Goal: Check status: Check status

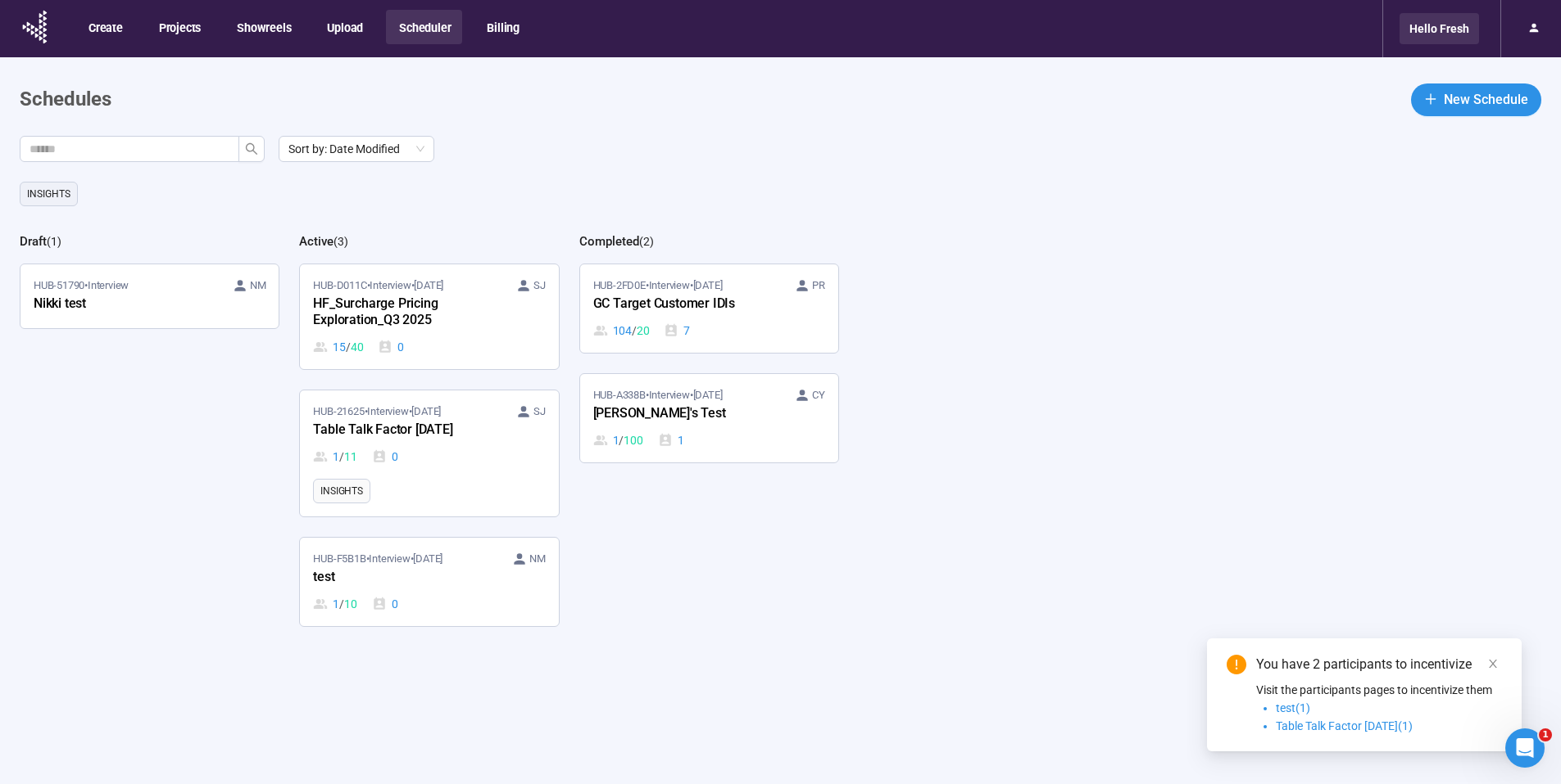
click at [1410, 28] on div "Hello Fresh" at bounding box center [1439, 28] width 80 height 31
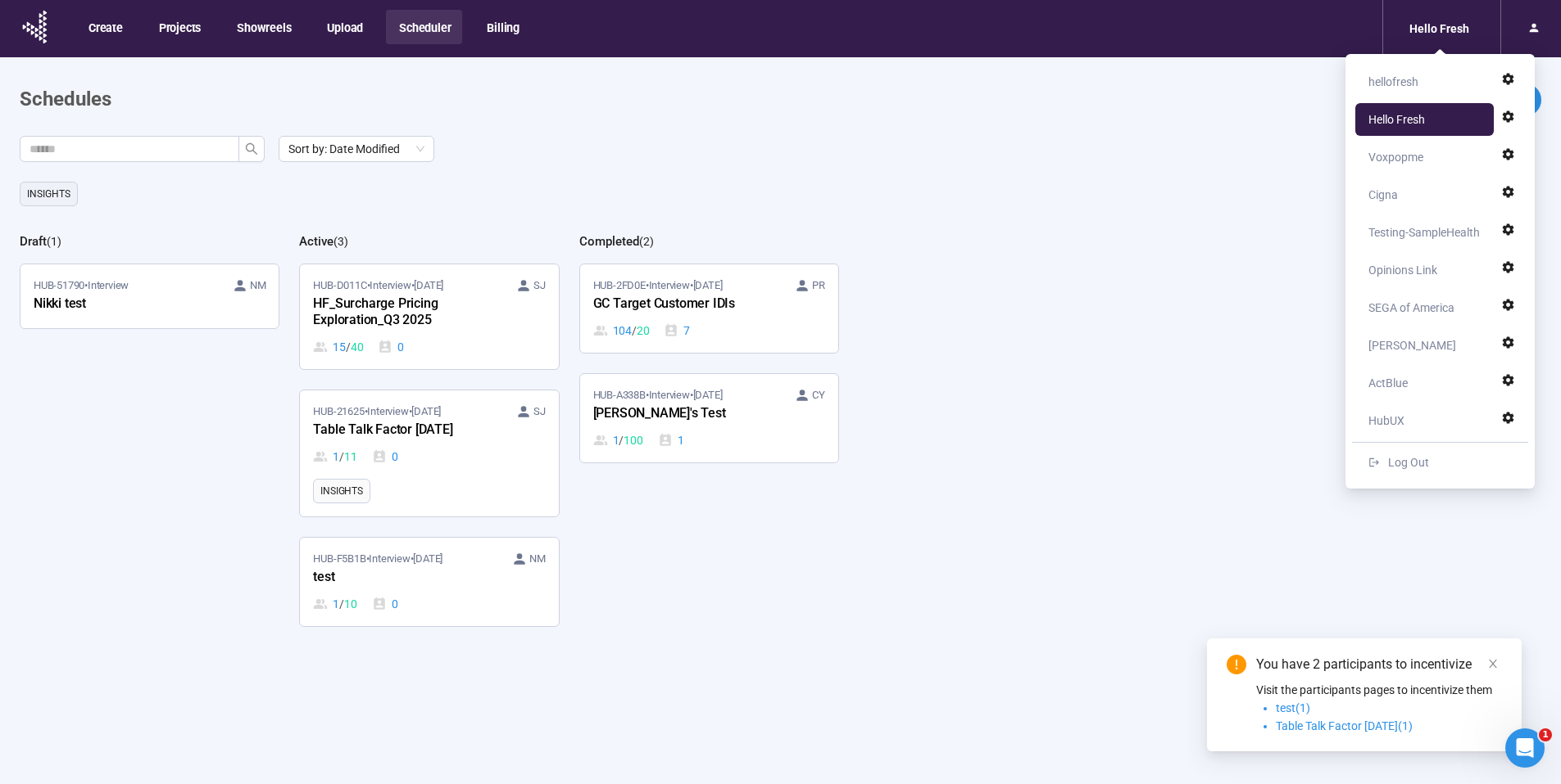
click at [1213, 379] on div "Sort by: Date Modified Insights Draft ( 1 ) HUB-51790 • Interview NM [PERSON_NA…" at bounding box center [790, 496] width 1541 height 722
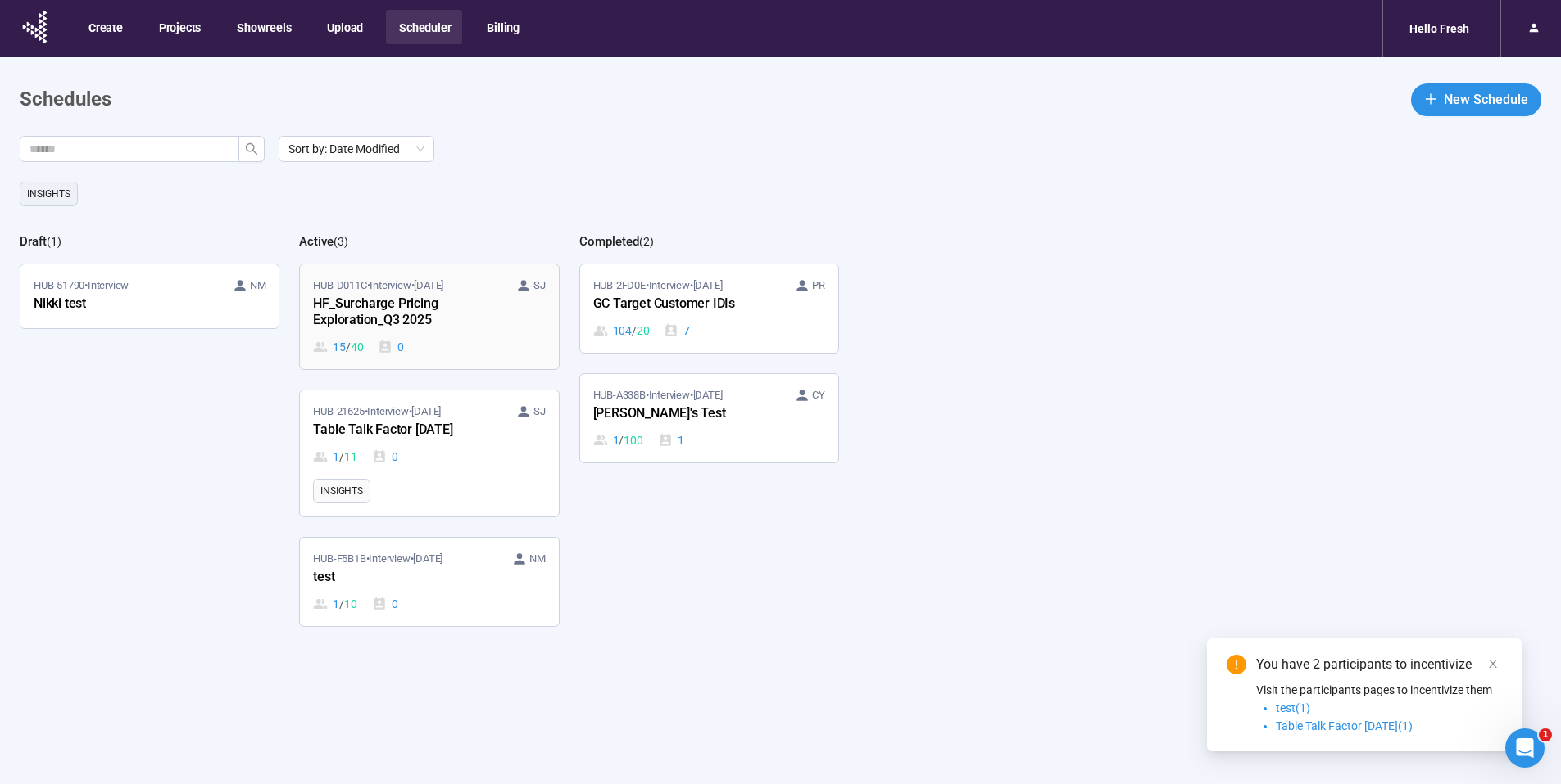
click at [426, 338] on div "15 / 40 0" at bounding box center [429, 347] width 232 height 18
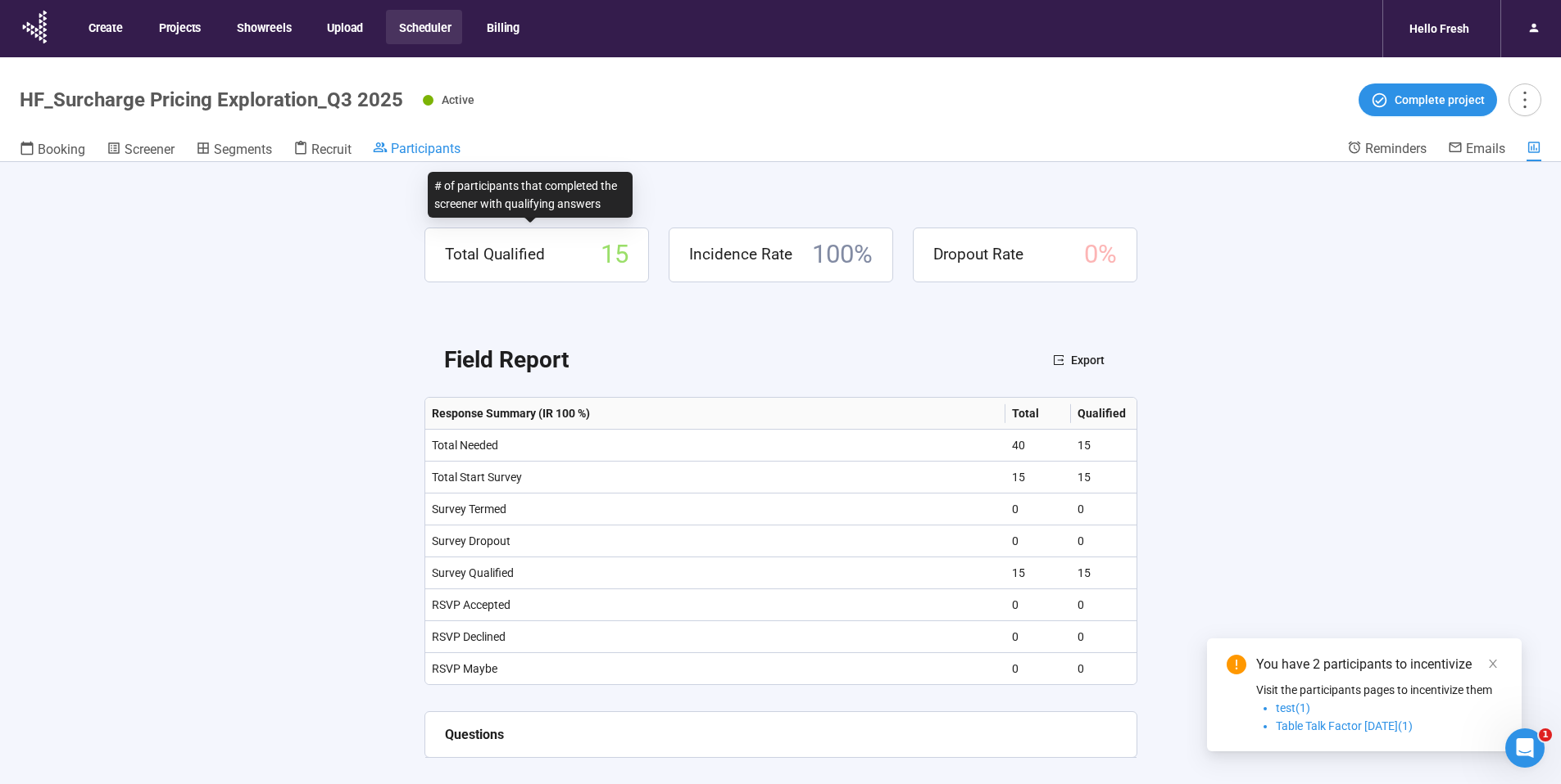
click at [429, 146] on span "Participants" at bounding box center [426, 148] width 70 height 16
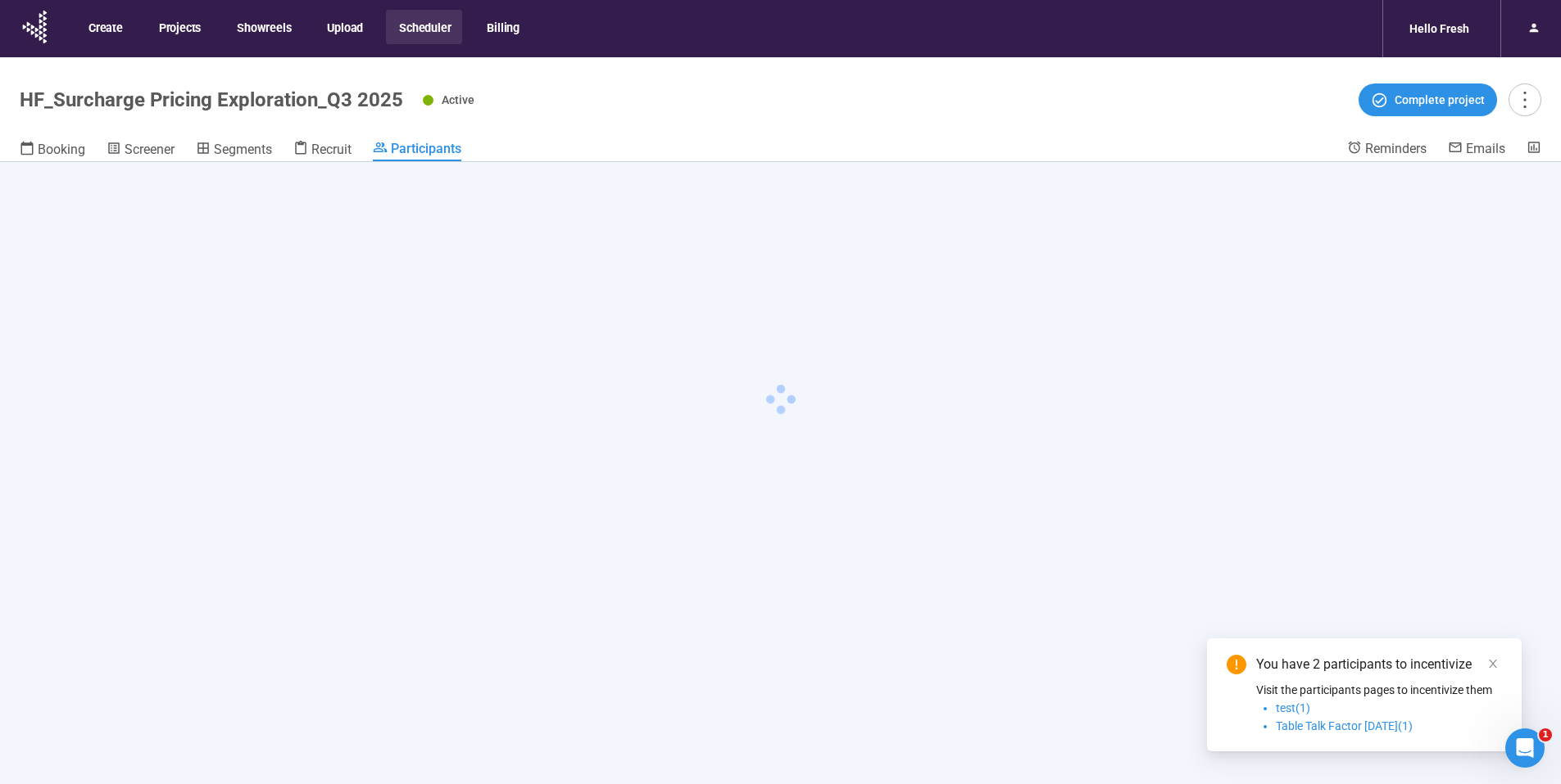
click at [1518, 647] on div "You have 2 participants to incentivize Visit the participants pages to incentiv…" at bounding box center [1365, 694] width 315 height 113
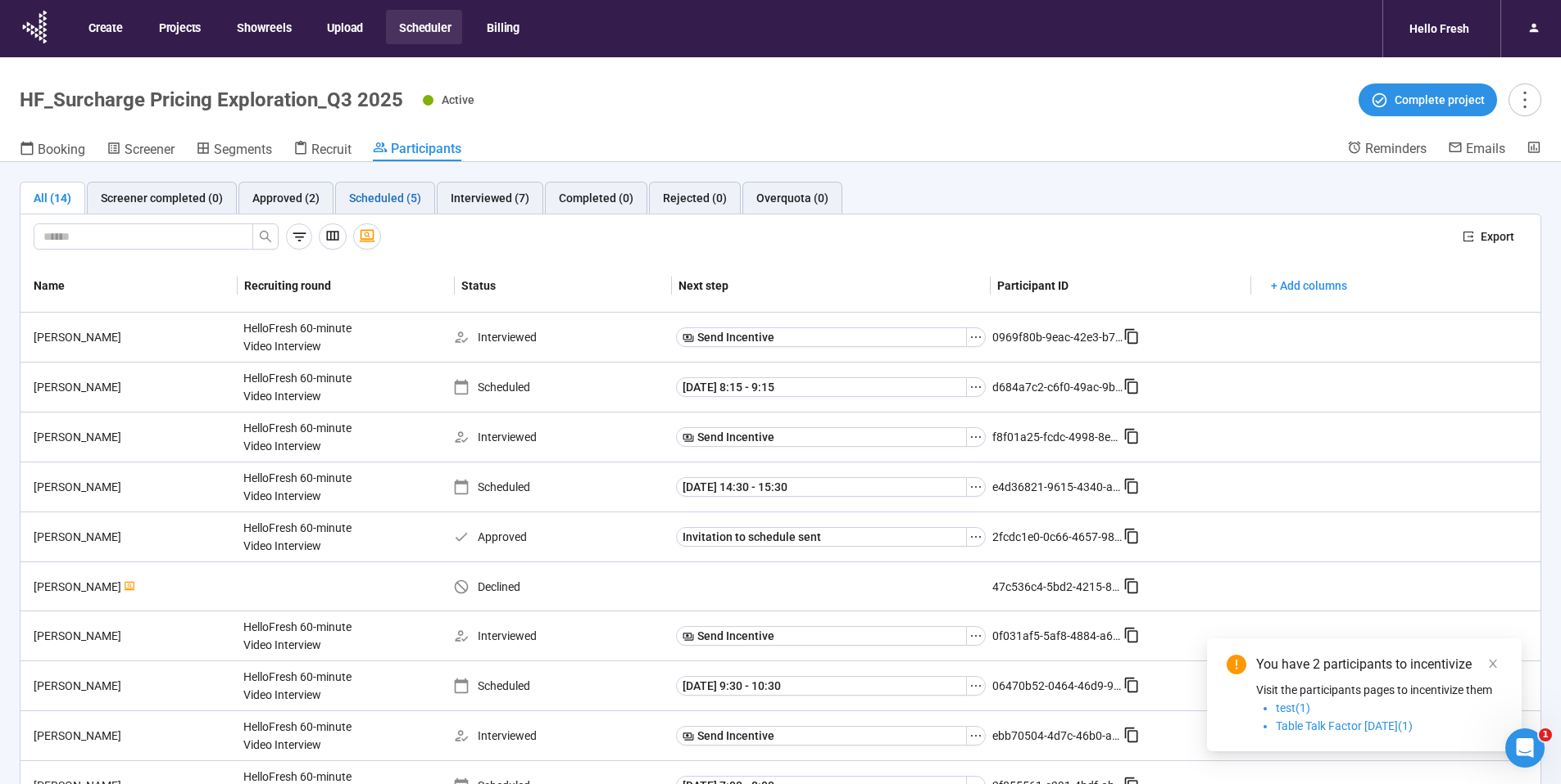
click at [375, 197] on div "Scheduled (5)" at bounding box center [385, 198] width 72 height 18
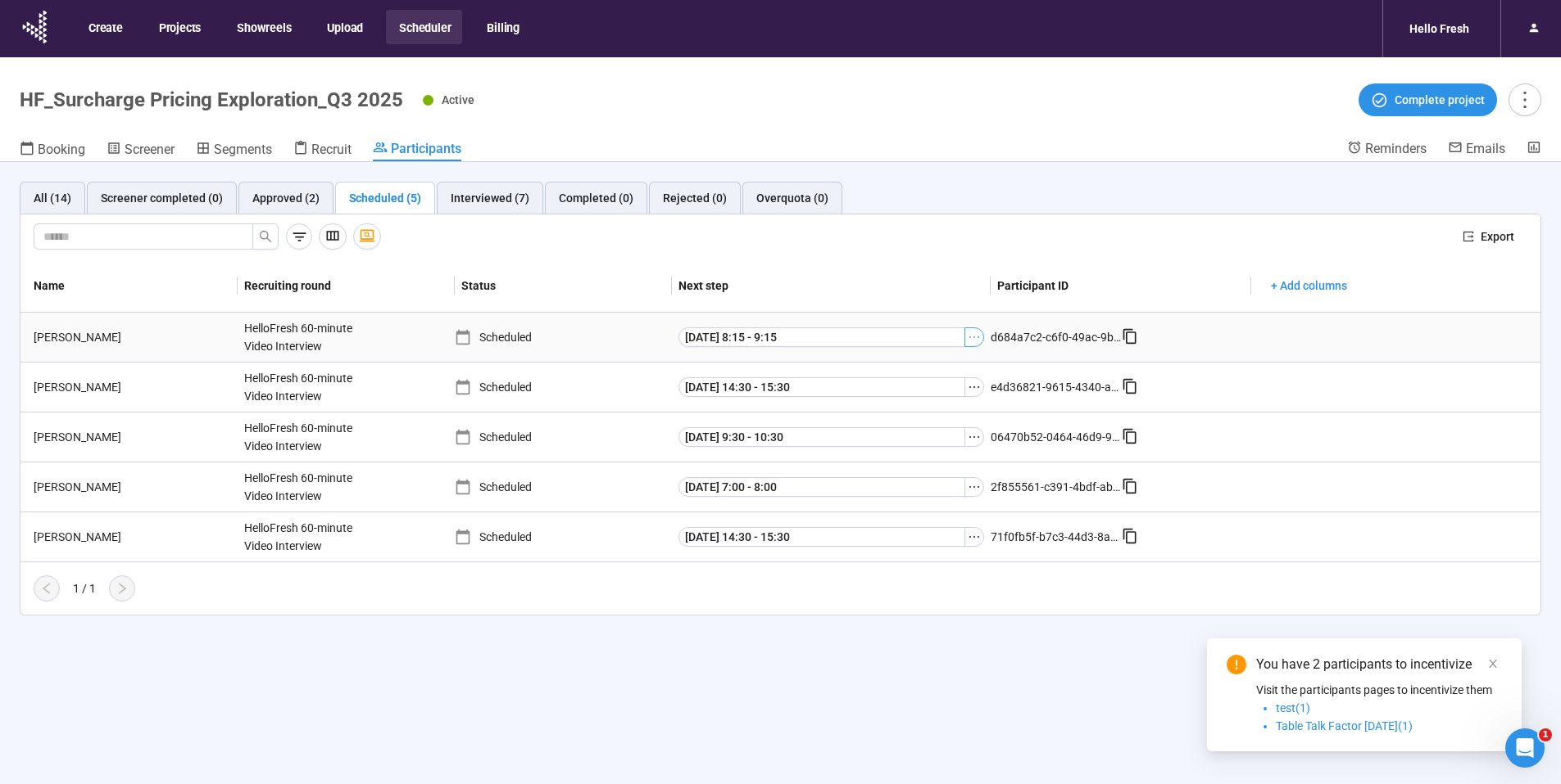
click at [981, 340] on button "button" at bounding box center [974, 338] width 20 height 20
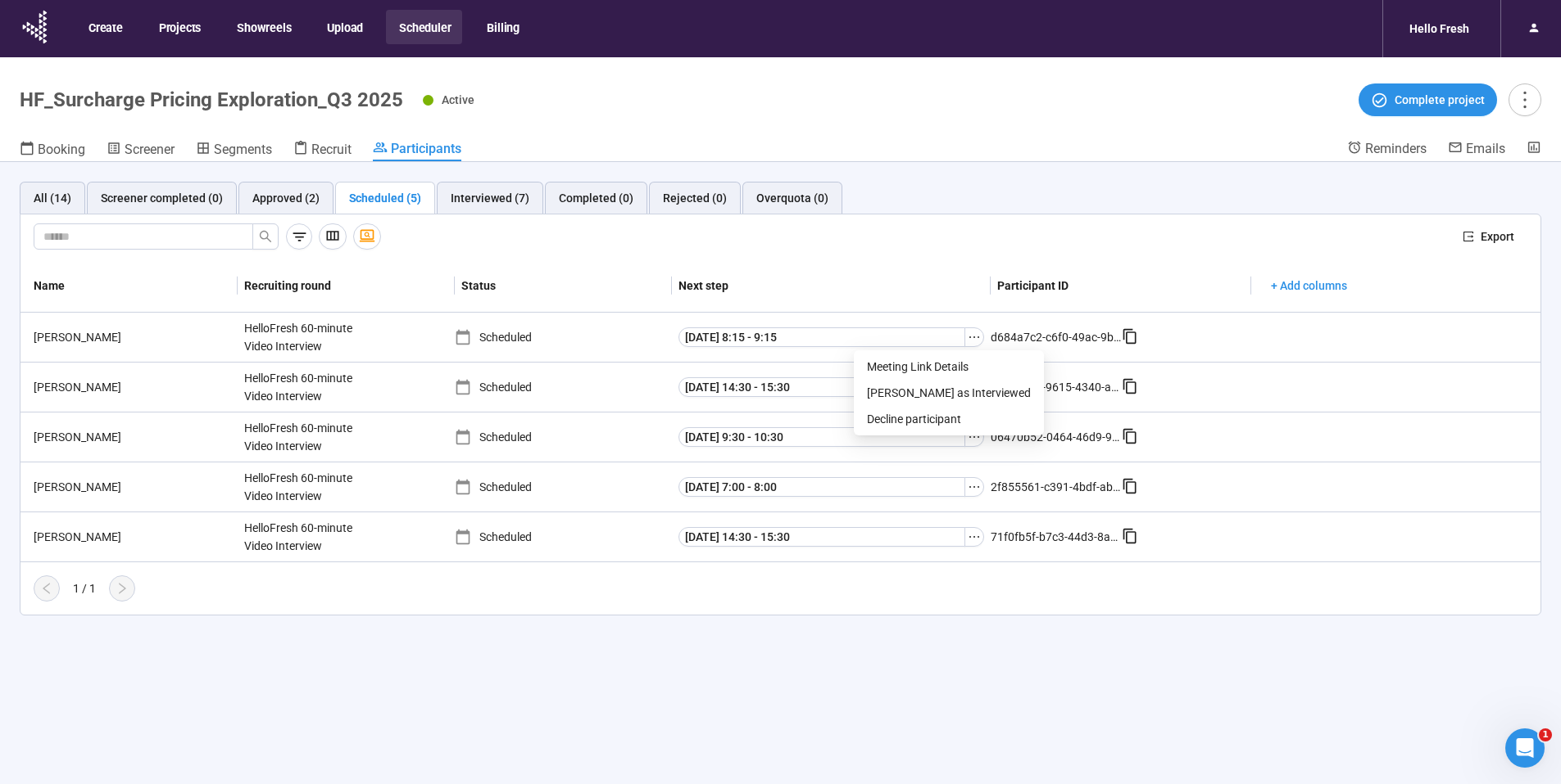
click at [1006, 255] on div "Export" at bounding box center [780, 237] width 1520 height 46
click at [797, 205] on div "Overquota (0)" at bounding box center [792, 198] width 72 height 18
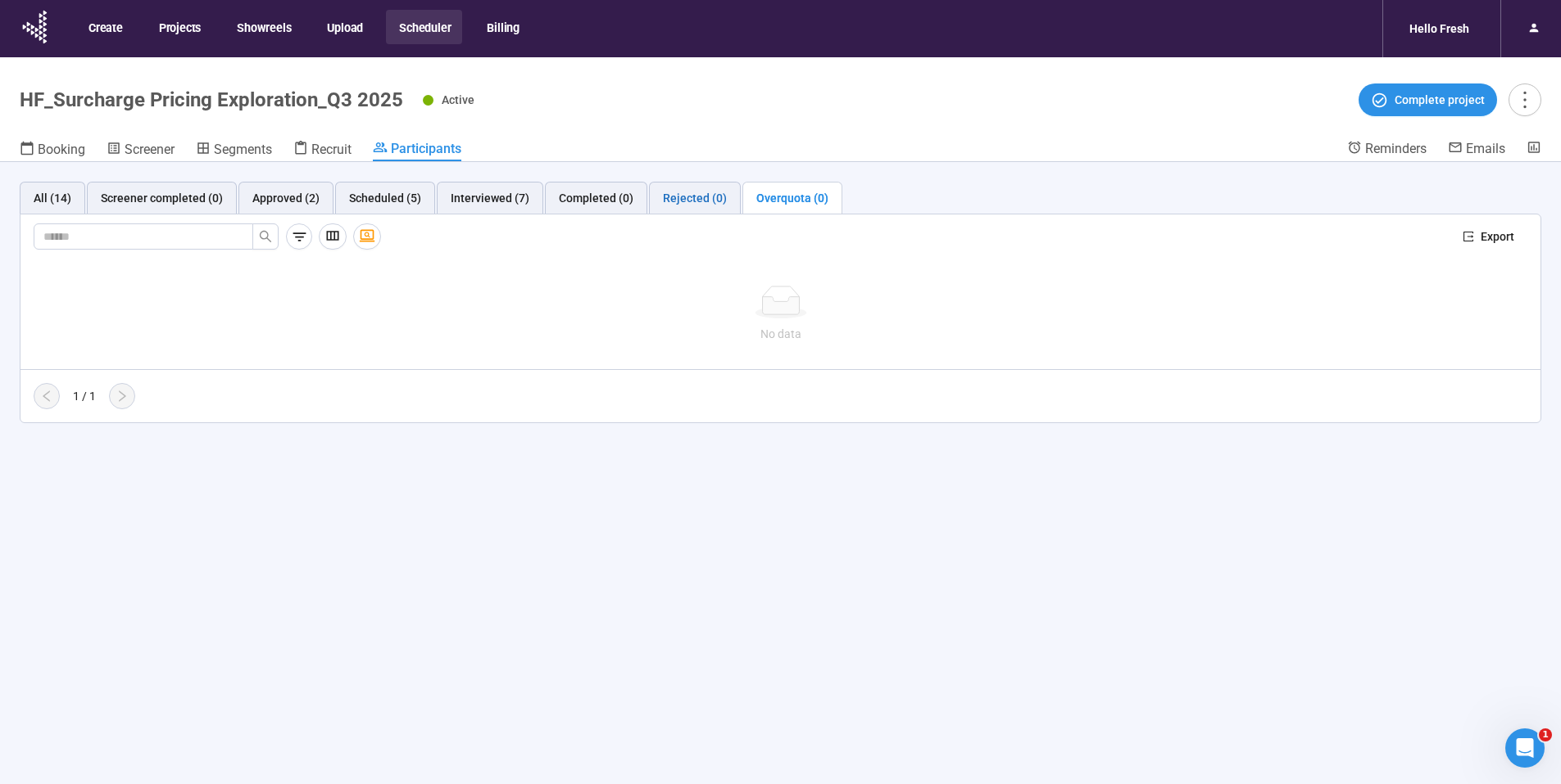
click at [689, 197] on div "Rejected (0)" at bounding box center [695, 198] width 64 height 18
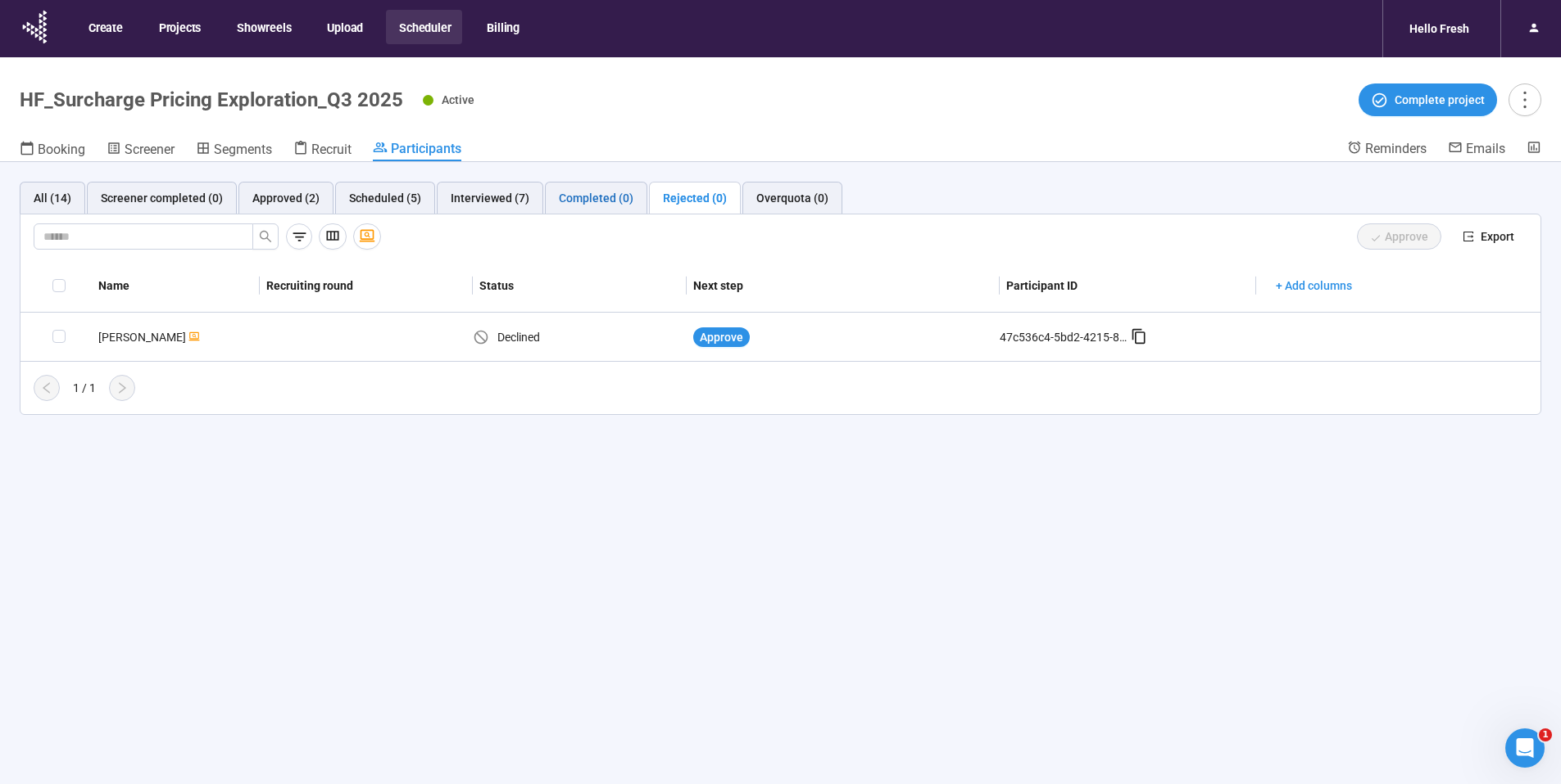
click at [587, 203] on div "Completed (0)" at bounding box center [596, 198] width 75 height 18
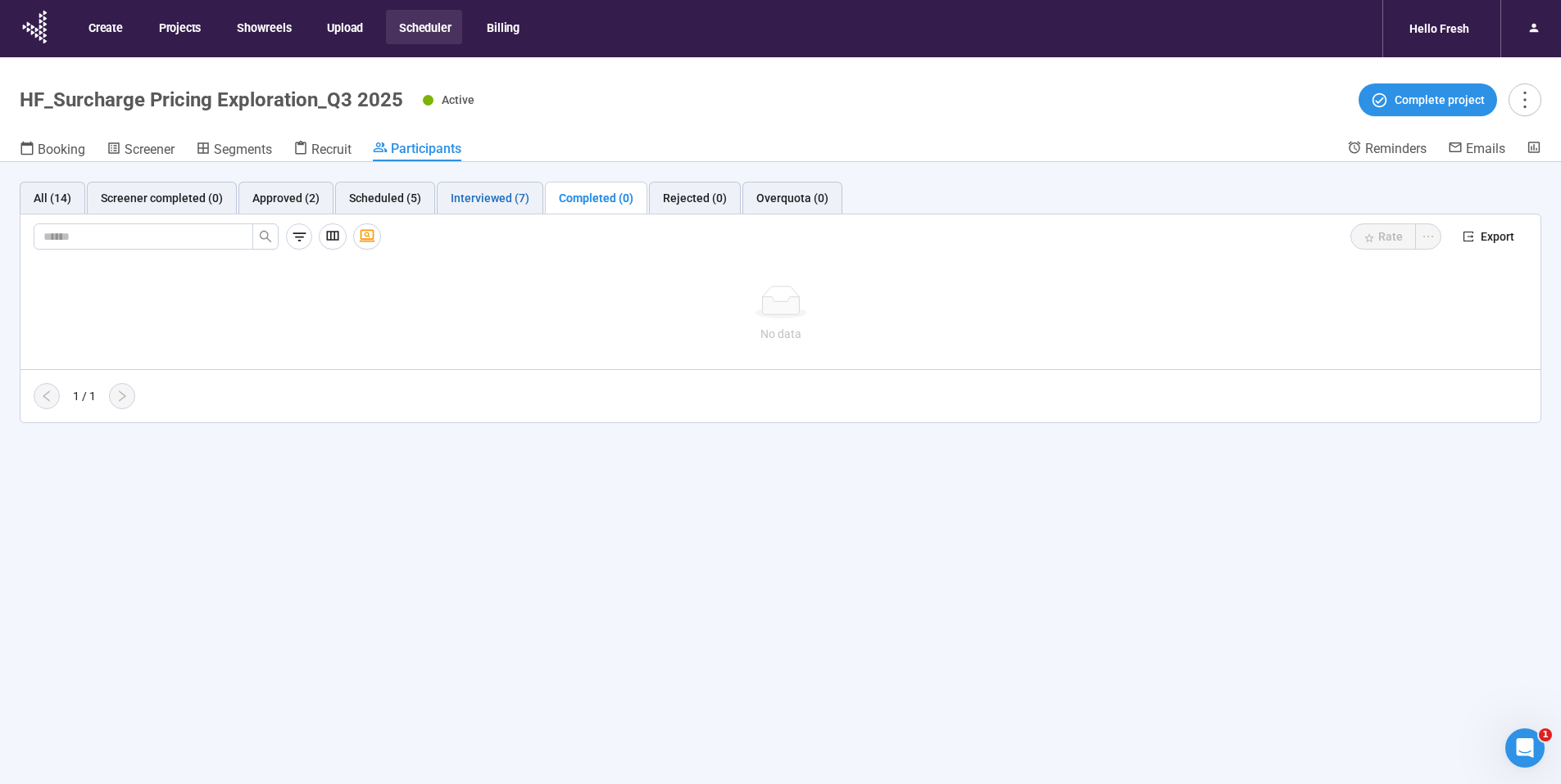
click at [469, 195] on div "Interviewed (7)" at bounding box center [489, 198] width 79 height 18
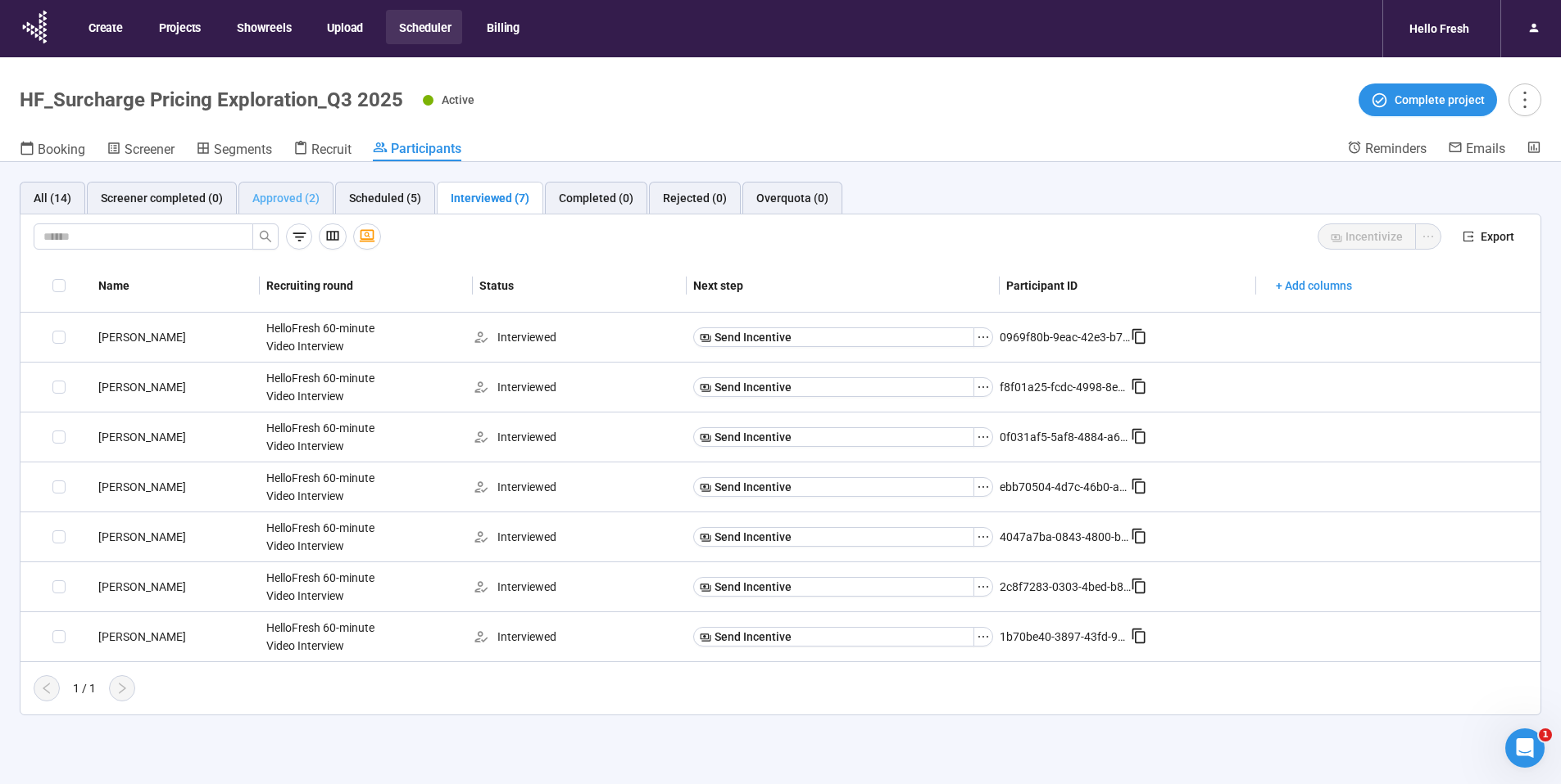
click at [316, 201] on div "Approved (2)" at bounding box center [285, 197] width 95 height 33
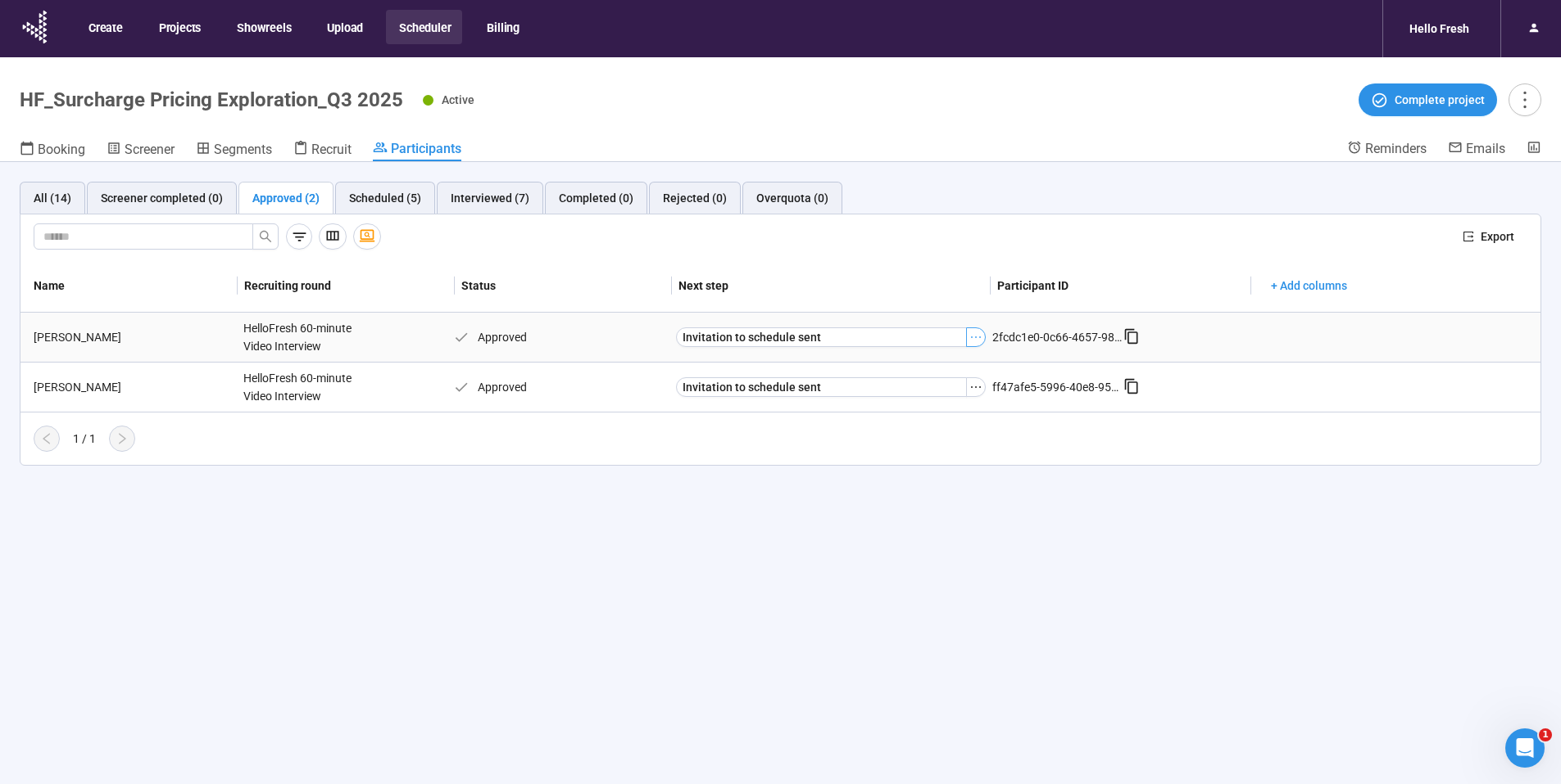
click at [973, 341] on icon "ellipsis" at bounding box center [975, 337] width 13 height 13
click at [946, 365] on span "Schedule" at bounding box center [949, 367] width 163 height 18
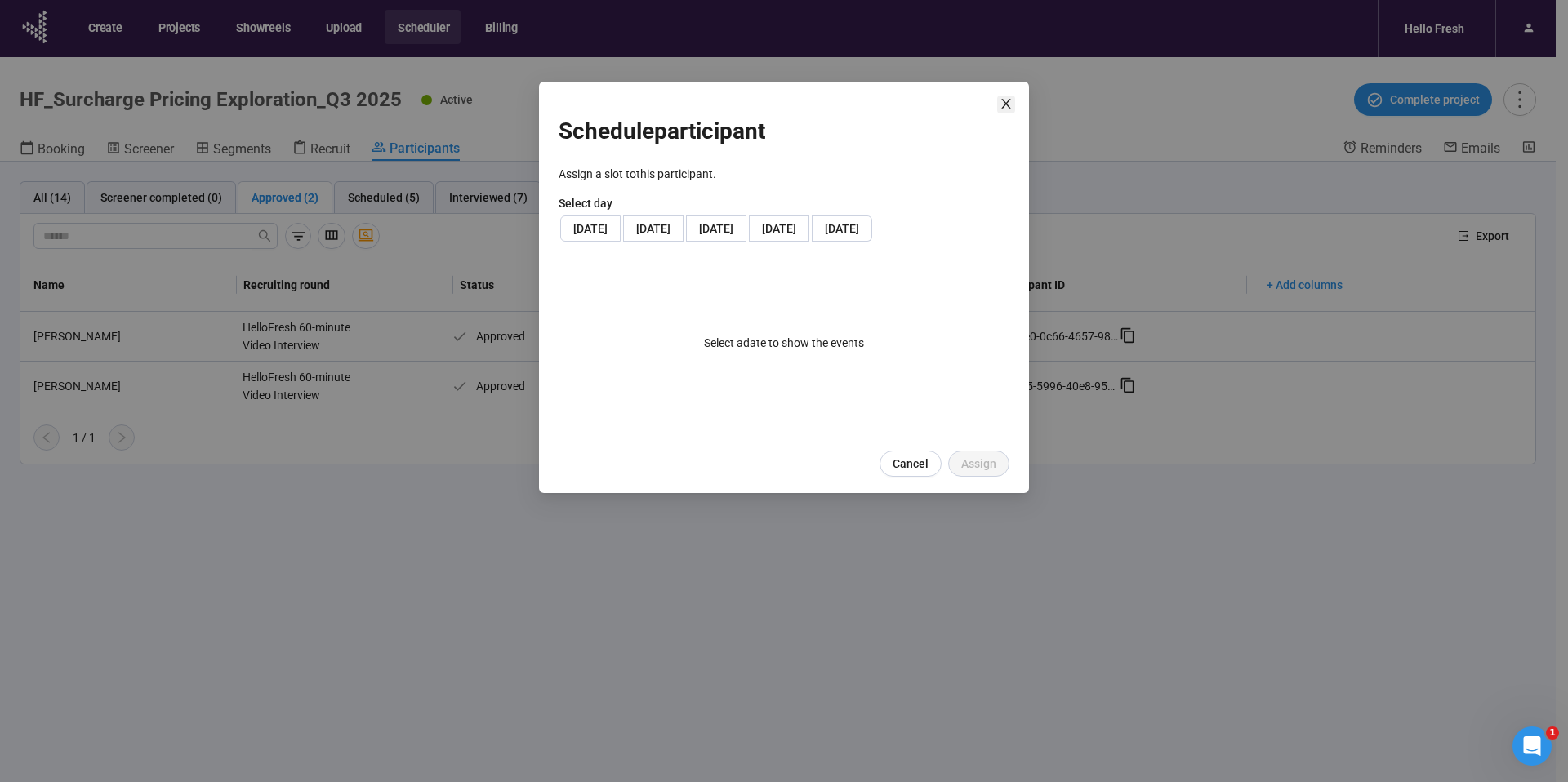
click at [1006, 99] on icon "close" at bounding box center [1006, 103] width 13 height 13
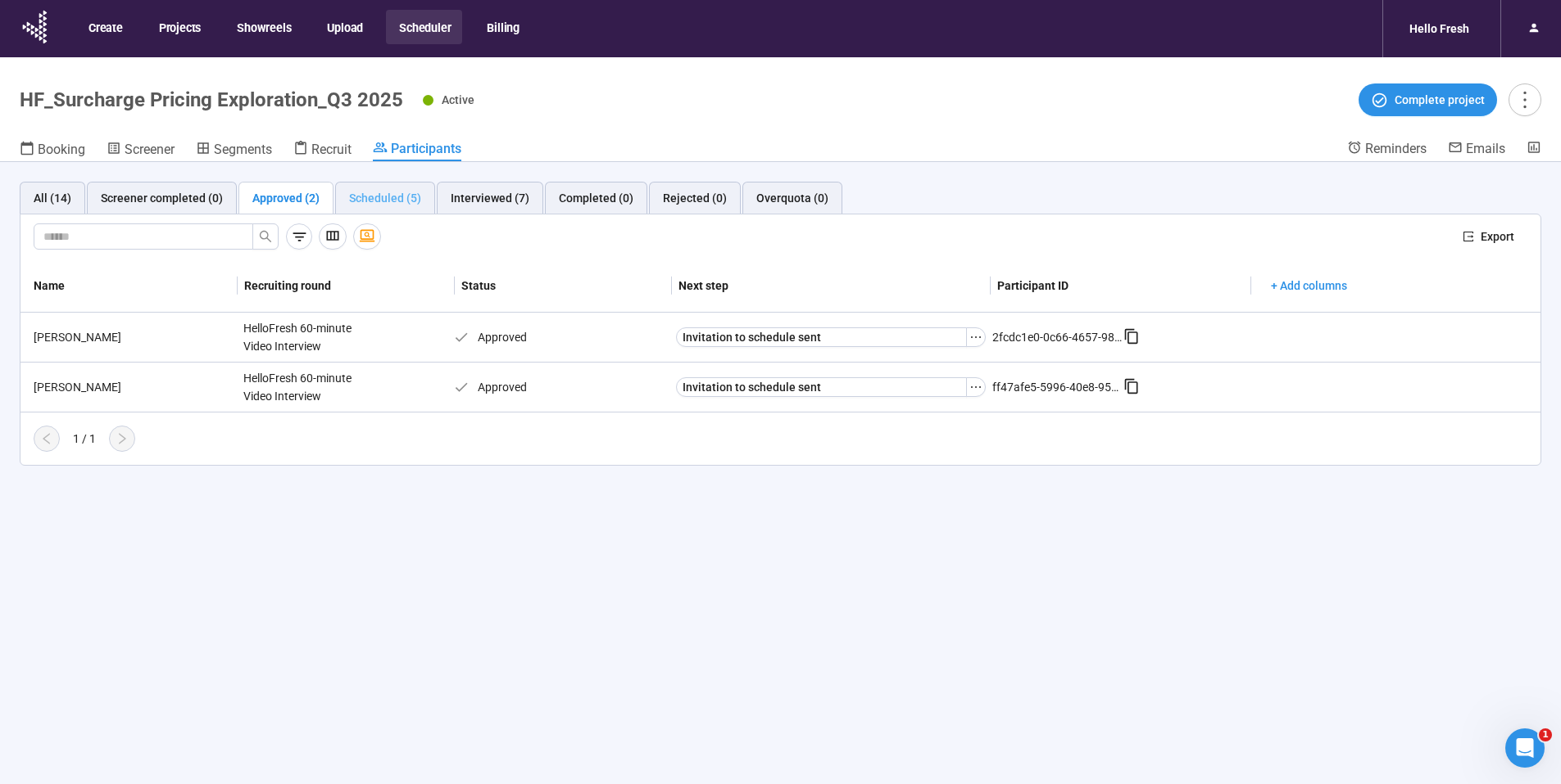
click at [383, 207] on div "Scheduled (5)" at bounding box center [385, 197] width 100 height 33
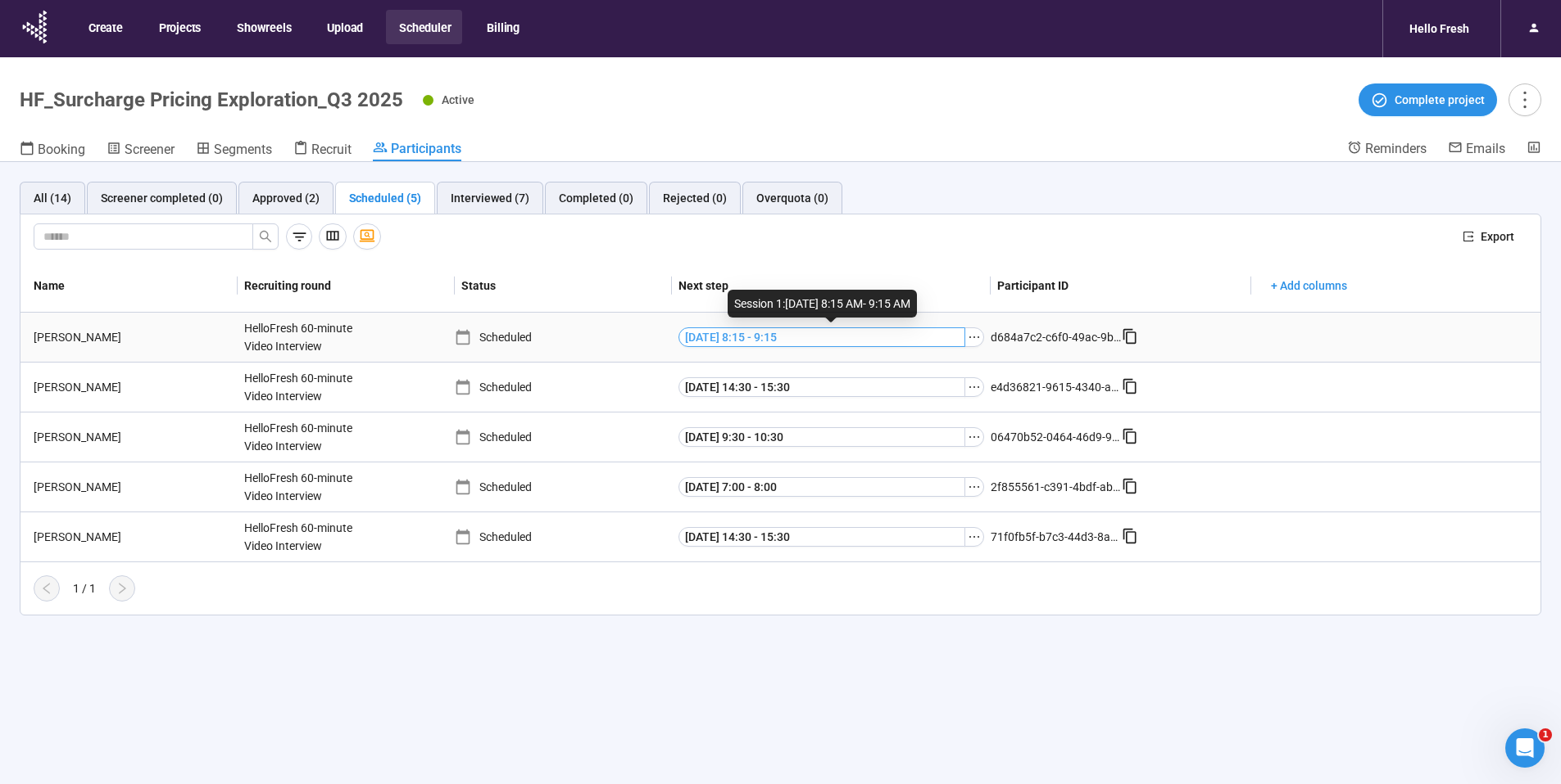
click at [764, 333] on span "[DATE] 8:15 - 9:15" at bounding box center [731, 338] width 92 height 18
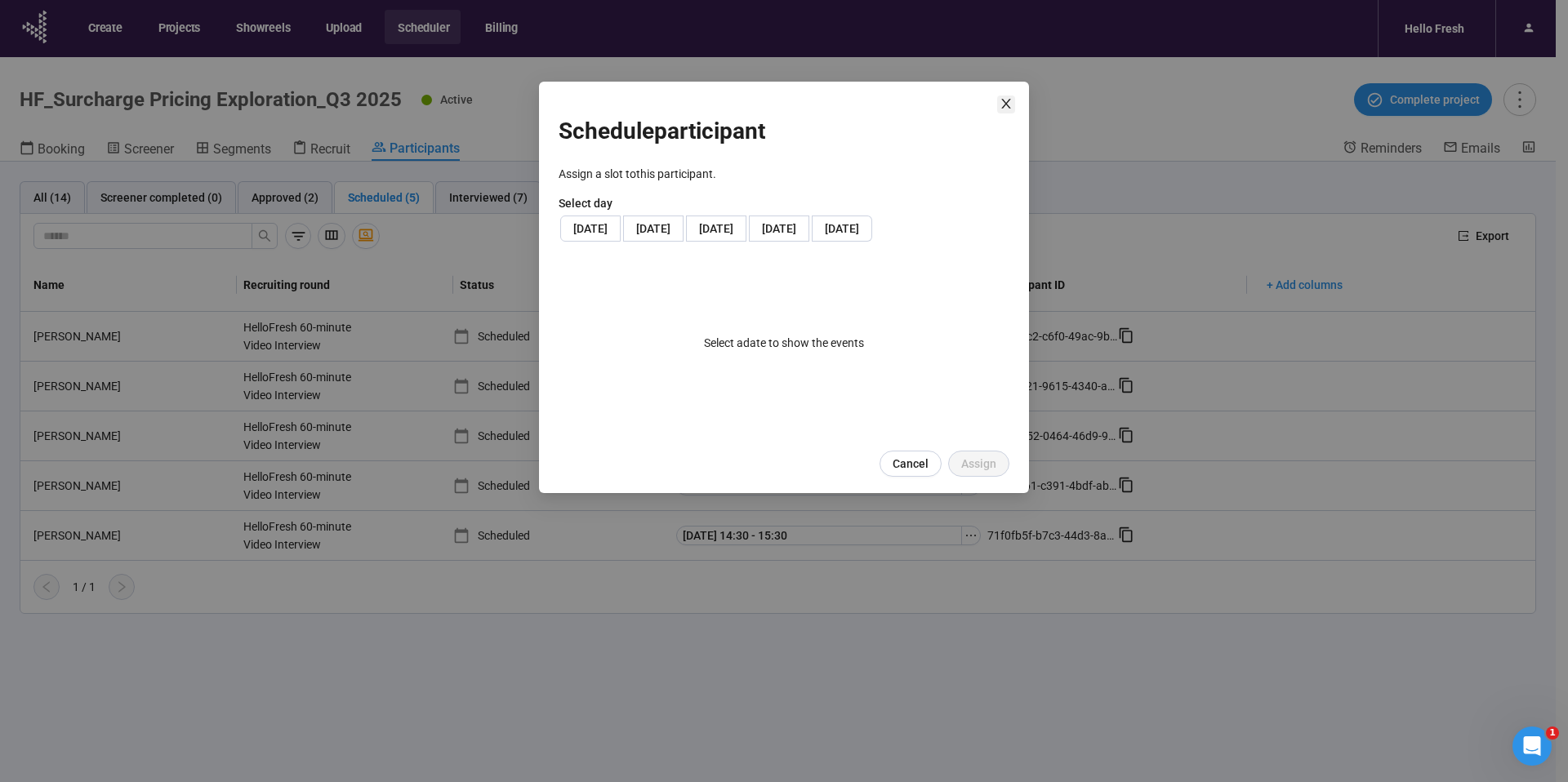
click at [1009, 103] on icon "close" at bounding box center [1006, 103] width 13 height 13
